Goal: Task Accomplishment & Management: Manage account settings

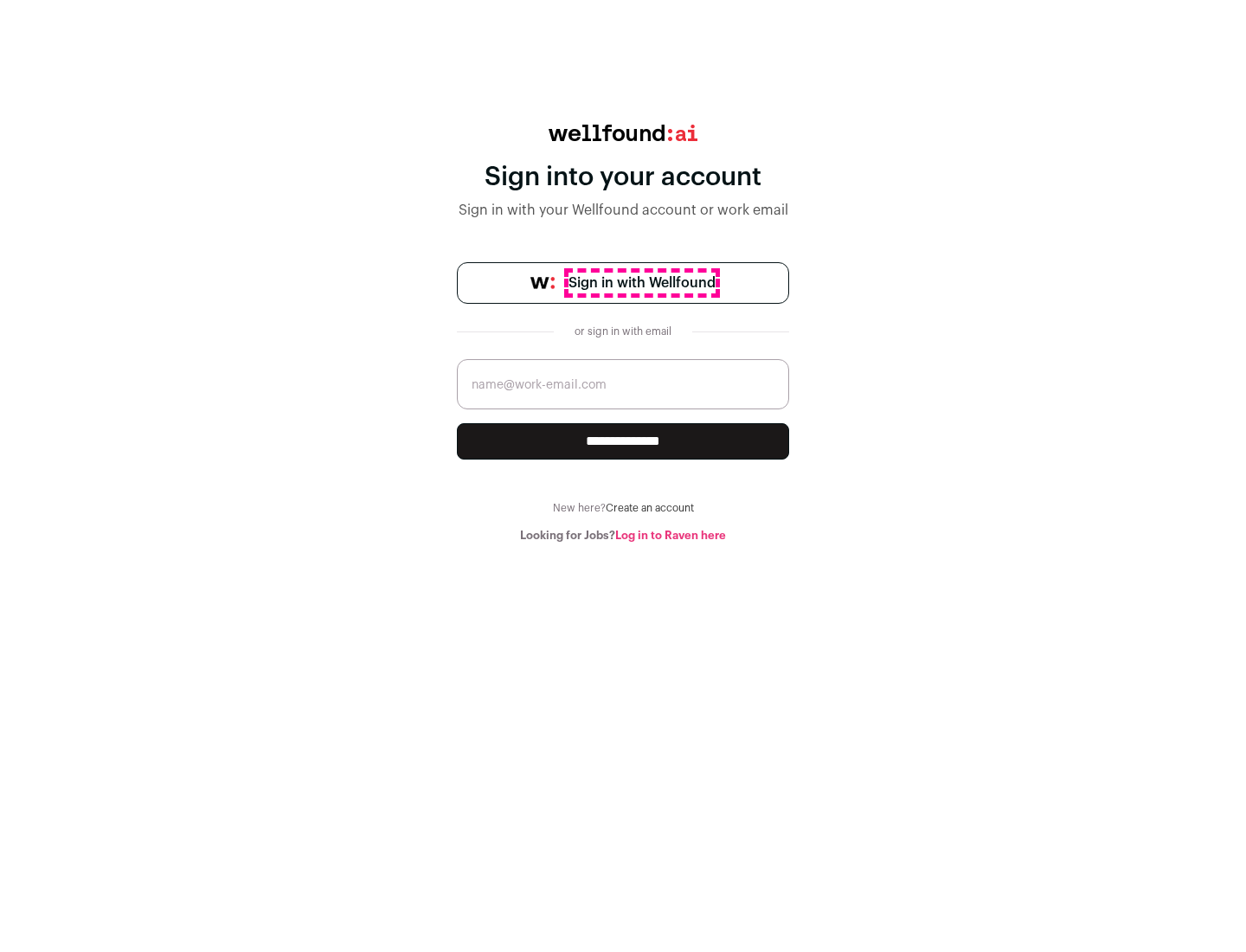
click at [642, 283] on span "Sign in with Wellfound" at bounding box center [642, 283] width 147 height 21
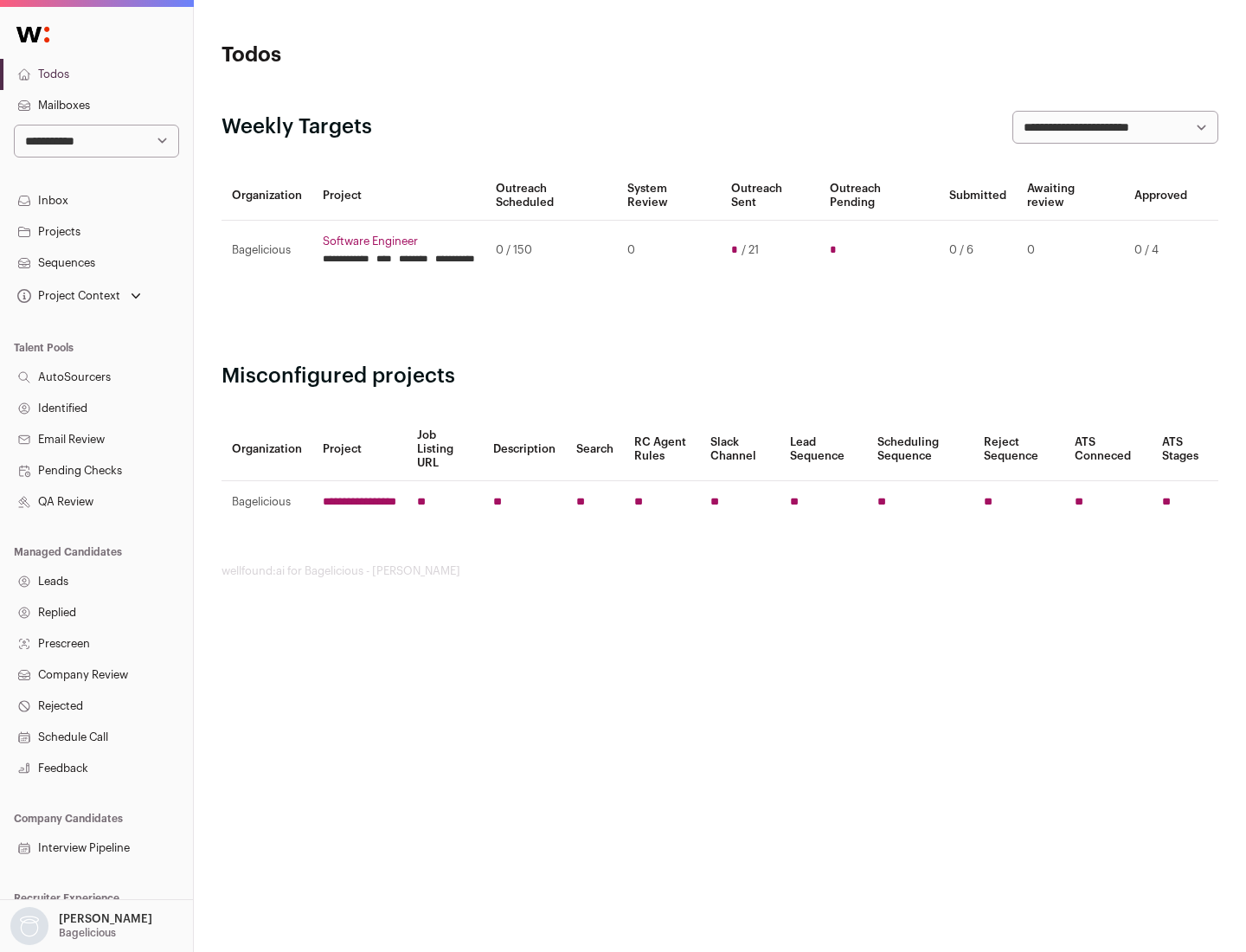
click at [96, 231] on link "Projects" at bounding box center [96, 232] width 193 height 31
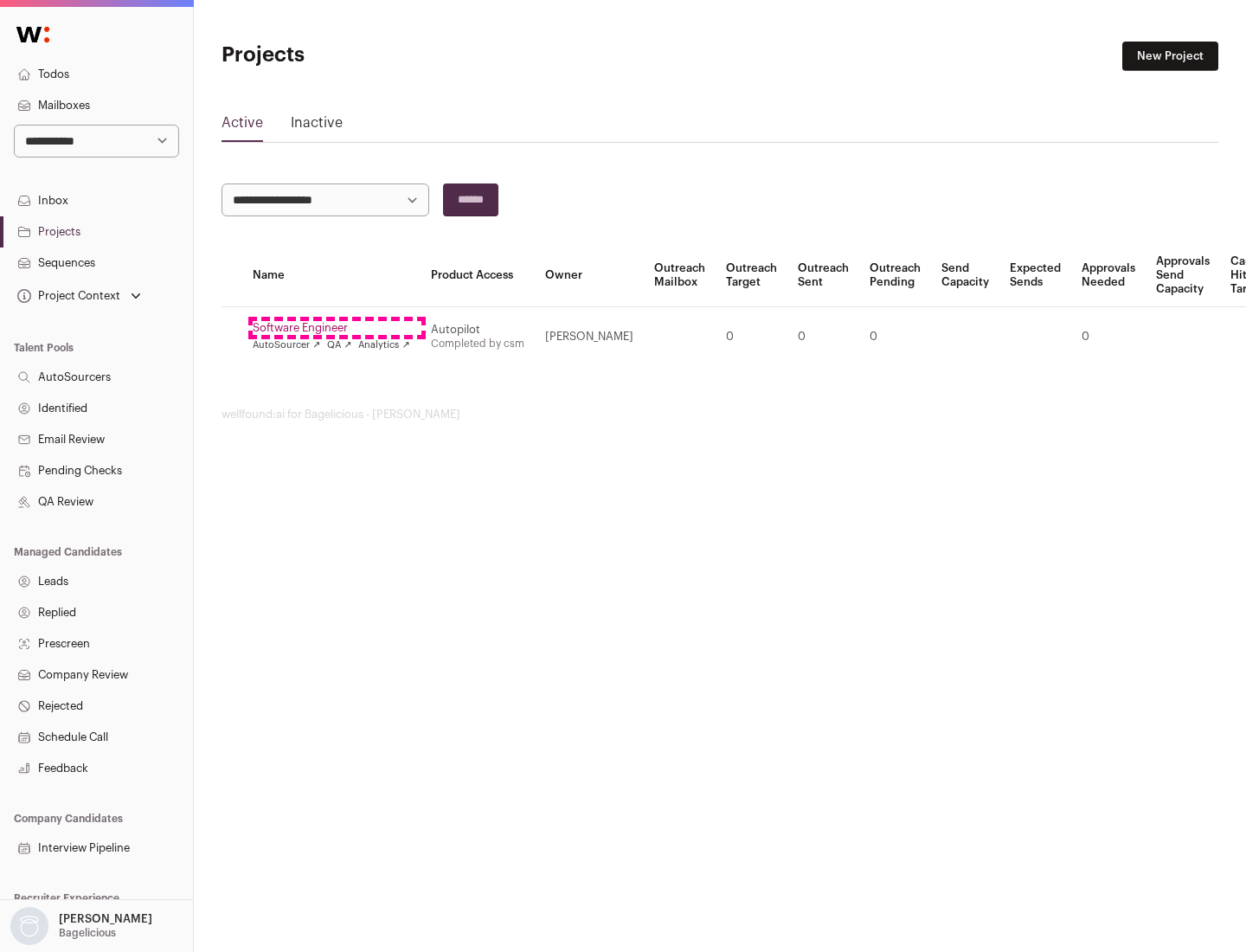
click at [336, 328] on link "Software Engineer" at bounding box center [332, 328] width 158 height 14
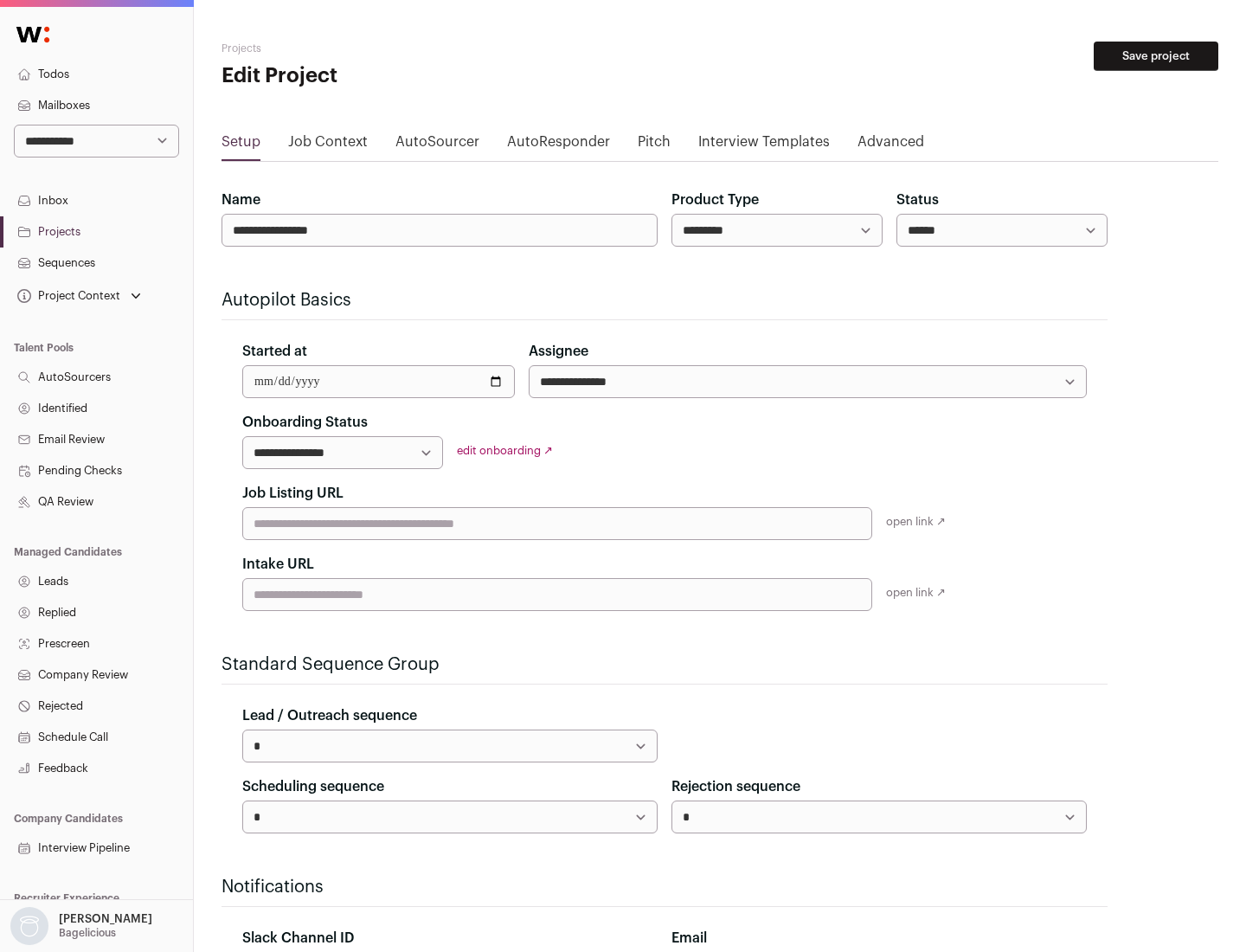
click at [1157, 56] on button "Save project" at bounding box center [1156, 56] width 125 height 29
